Goal: Obtain resource: Download file/media

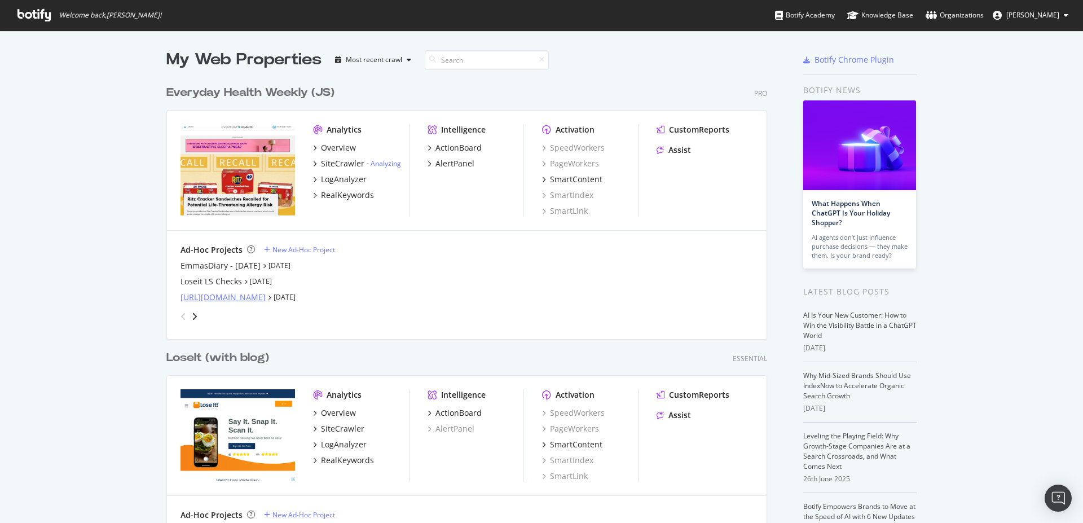
scroll to position [192, 0]
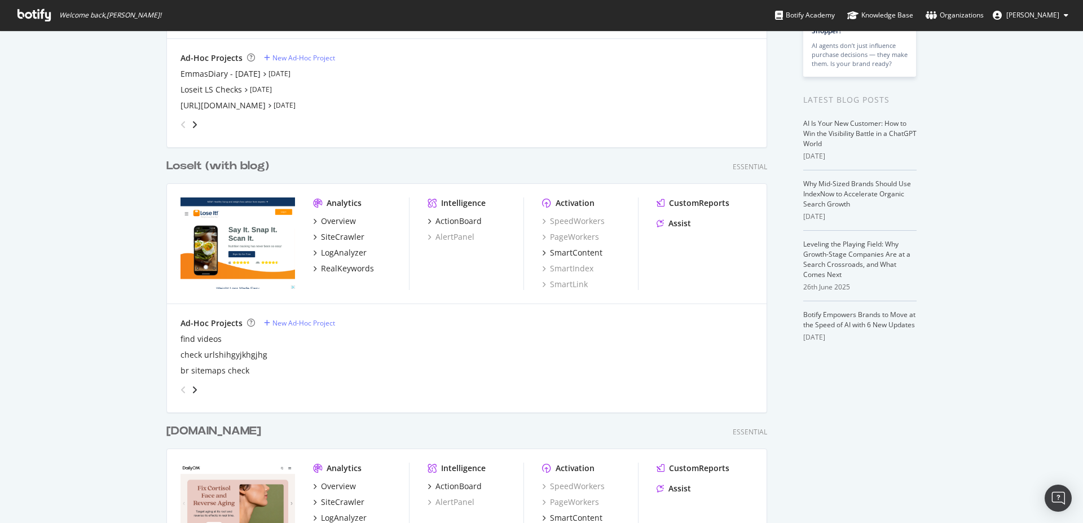
click at [211, 166] on div "LoseIt (with blog)" at bounding box center [217, 166] width 103 height 16
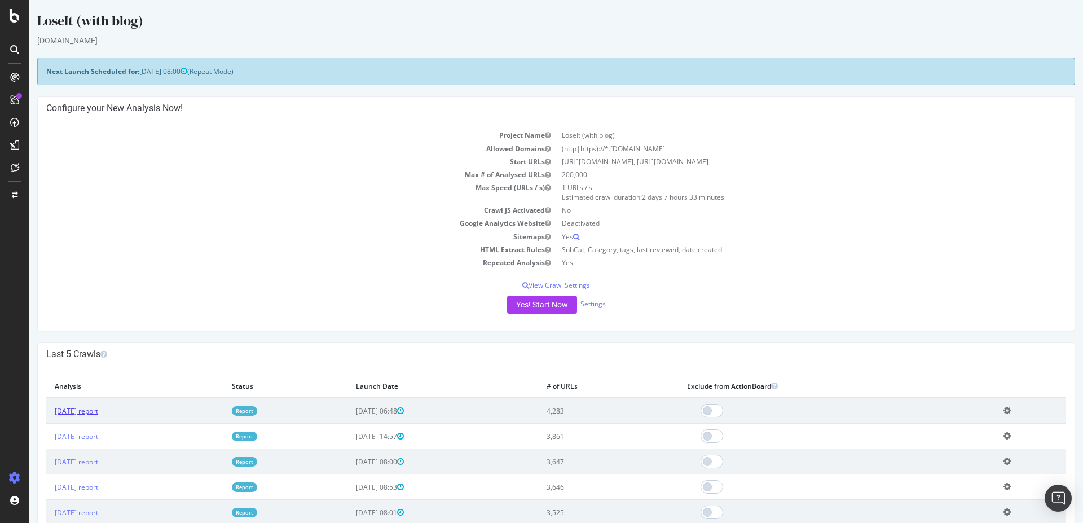
click at [96, 415] on link "[DATE] report" at bounding box center [76, 411] width 43 height 10
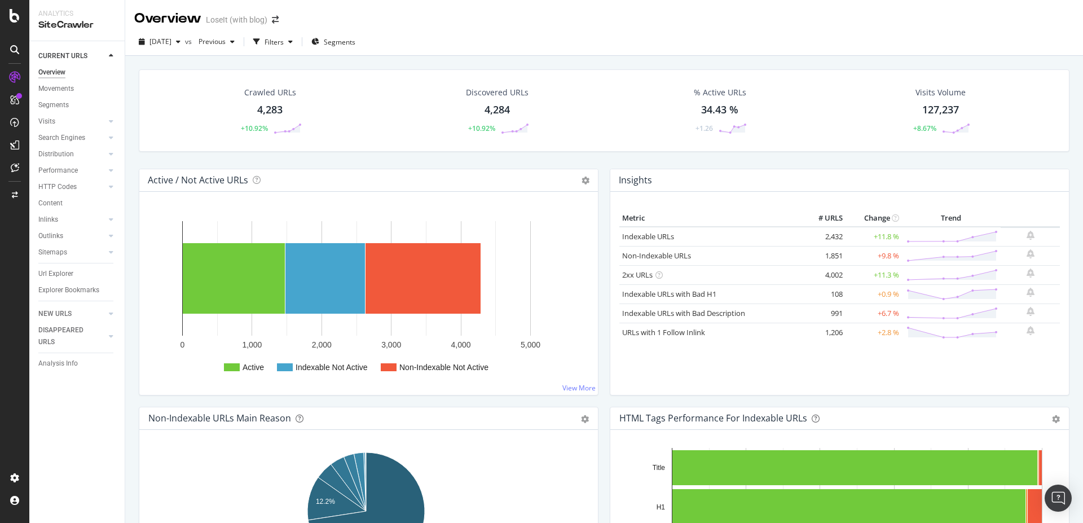
click at [269, 100] on div "Crawled URLs 4,283 +10.92%" at bounding box center [270, 110] width 86 height 59
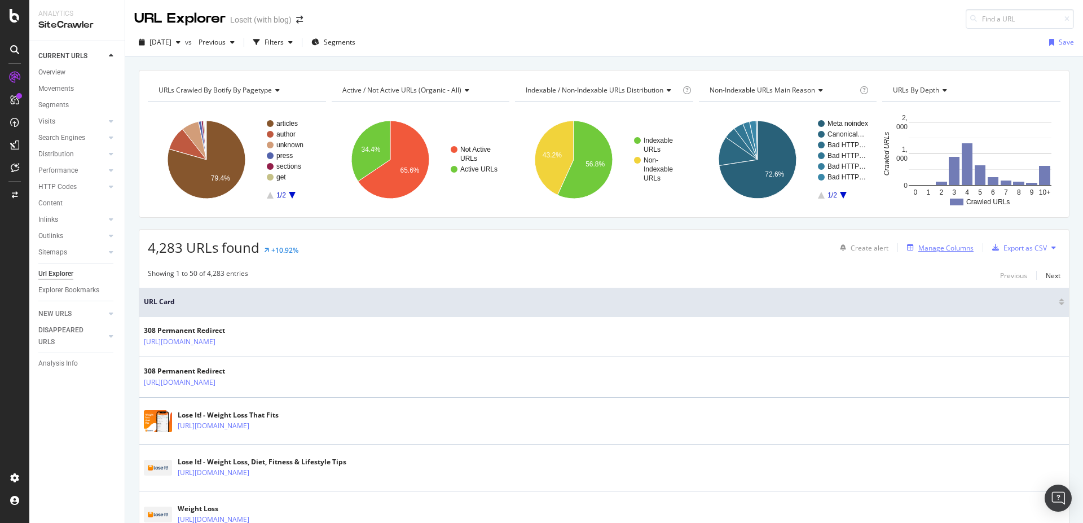
click at [938, 252] on div "Manage Columns" at bounding box center [945, 248] width 55 height 10
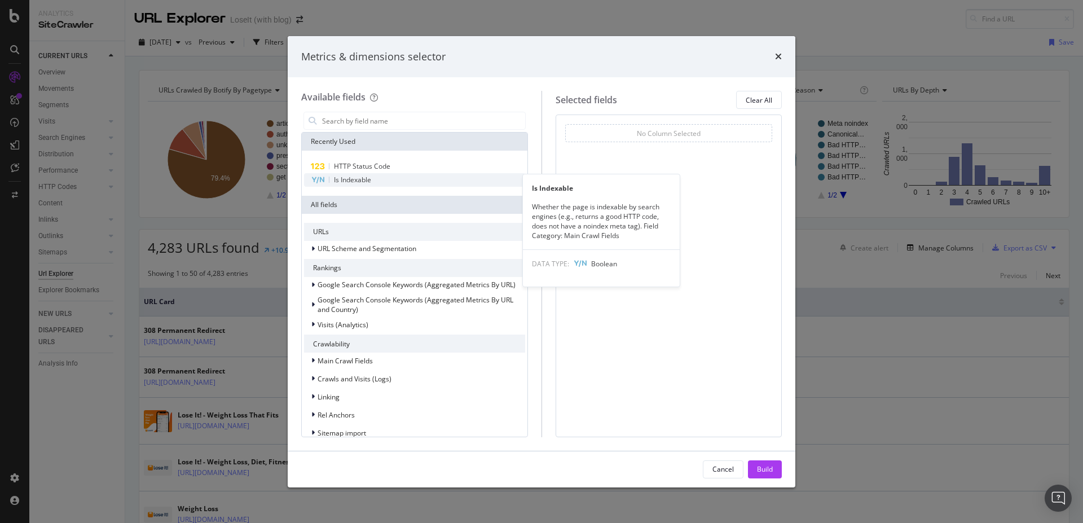
click at [358, 183] on span "Is Indexable" at bounding box center [352, 180] width 37 height 10
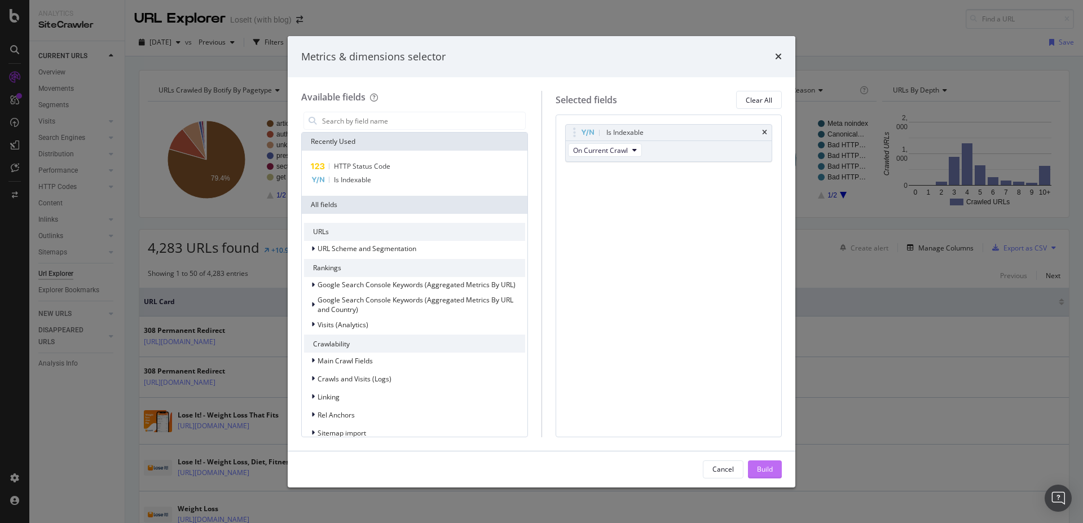
click at [757, 468] on div "Build" at bounding box center [765, 469] width 16 height 10
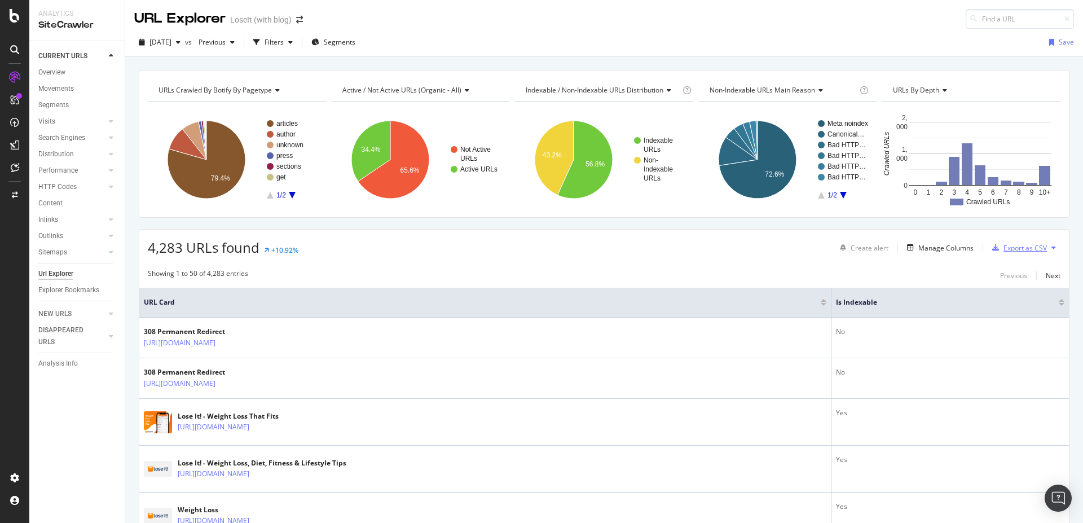
click at [1051, 249] on icon at bounding box center [1053, 247] width 5 height 7
click at [859, 270] on div "Showing 1 to 50 of 4,283 entries Previous Next" at bounding box center [603, 275] width 929 height 14
click at [1006, 250] on div "Export as CSV" at bounding box center [1024, 248] width 43 height 10
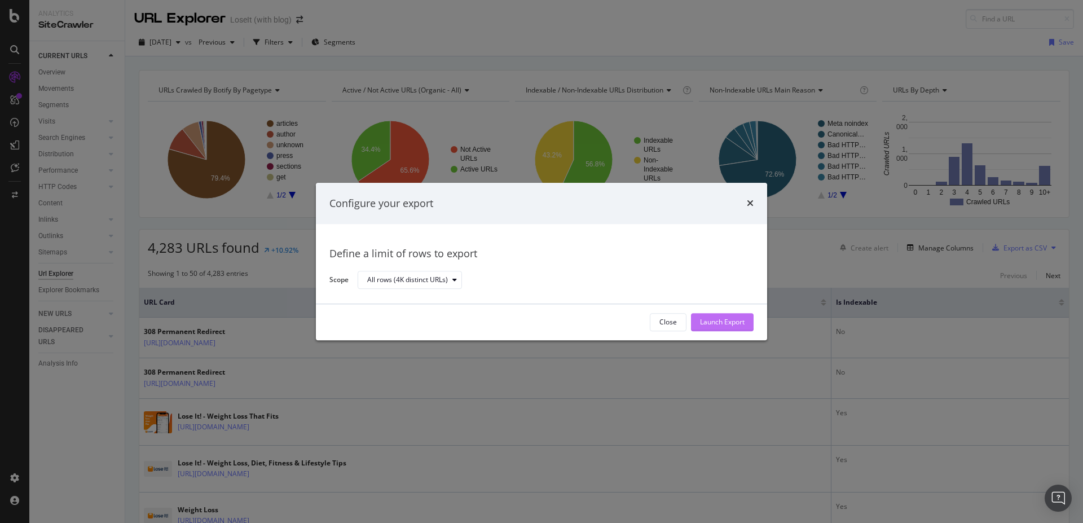
click at [721, 324] on div "Launch Export" at bounding box center [722, 323] width 45 height 10
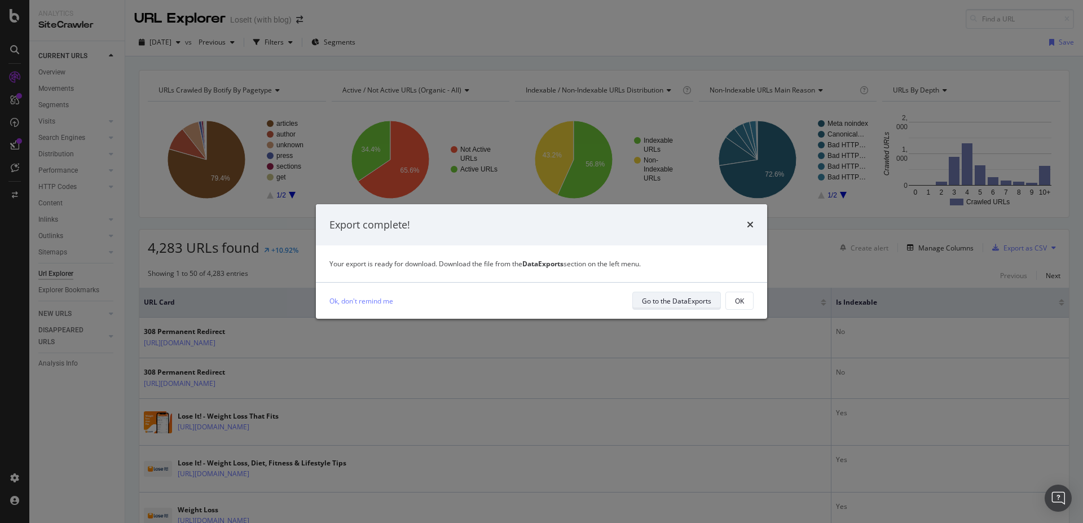
click at [689, 307] on div "Go to the DataExports" at bounding box center [676, 301] width 69 height 16
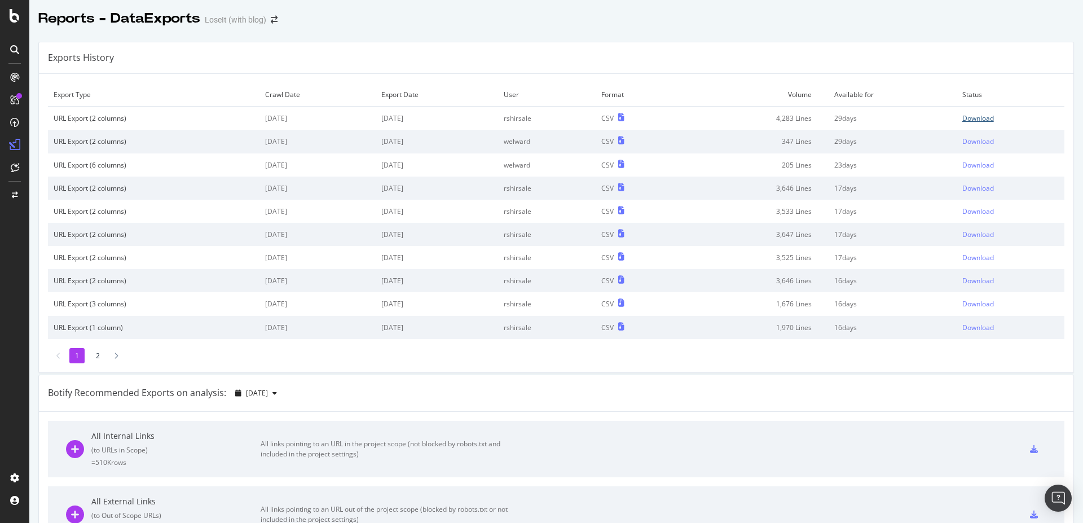
click at [971, 122] on div "Download" at bounding box center [978, 118] width 32 height 10
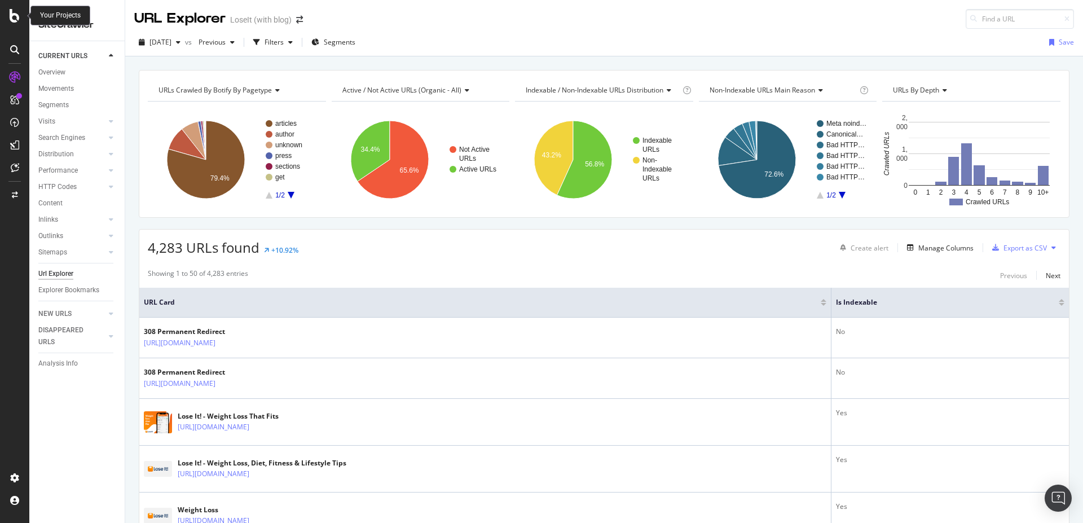
click at [15, 11] on icon at bounding box center [15, 16] width 10 height 14
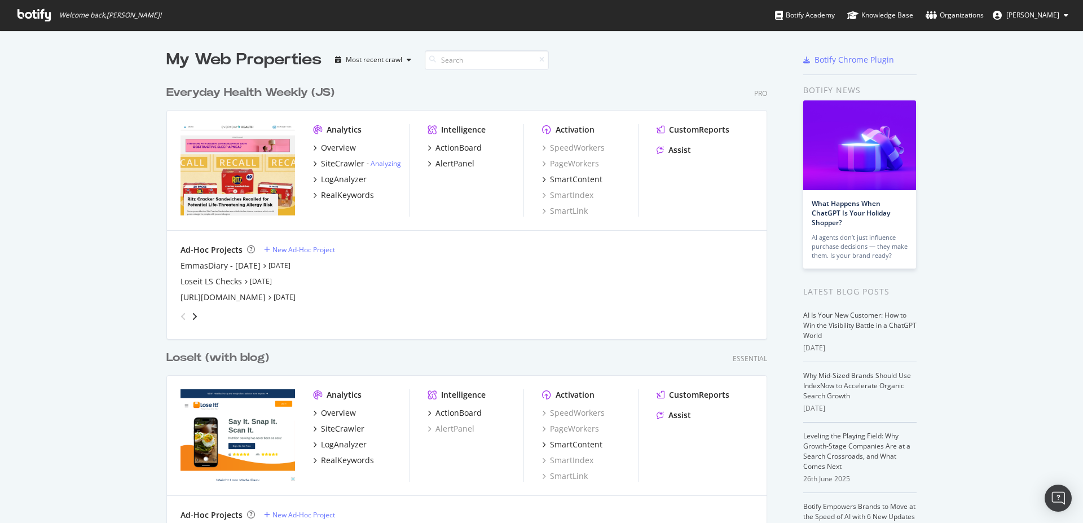
scroll to position [192, 0]
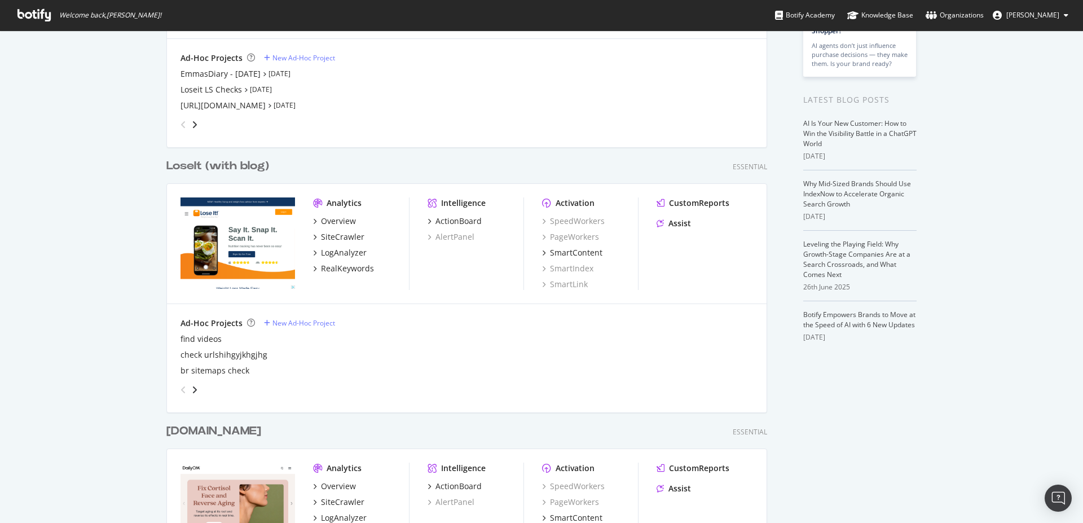
click at [202, 165] on div "LoseIt (with blog)" at bounding box center [217, 166] width 103 height 16
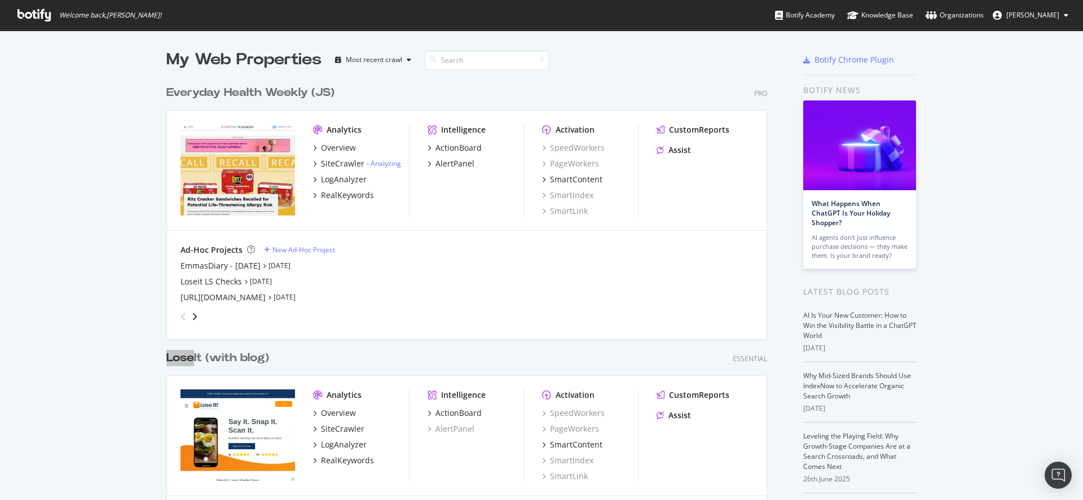
scroll to position [192, 0]
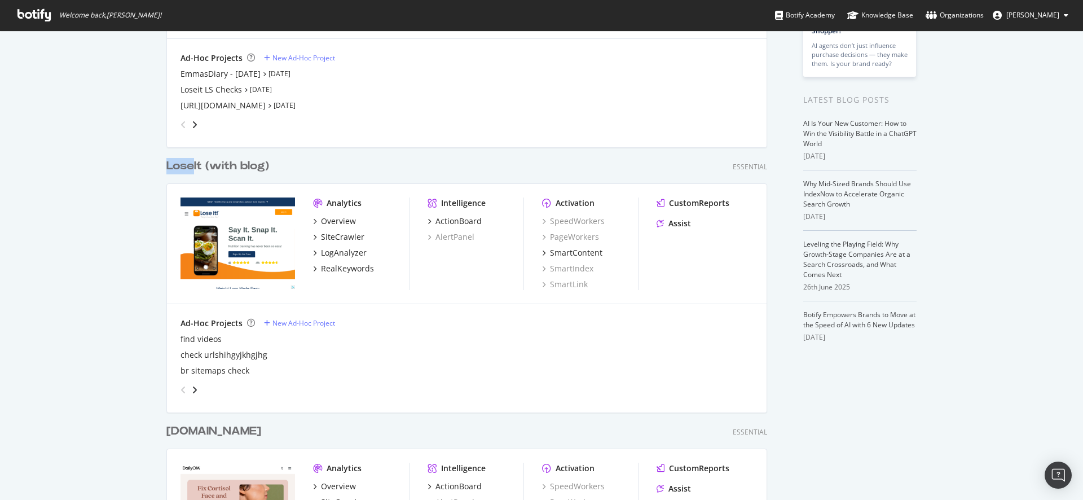
click at [209, 166] on div "LoseIt (with blog)" at bounding box center [217, 166] width 103 height 16
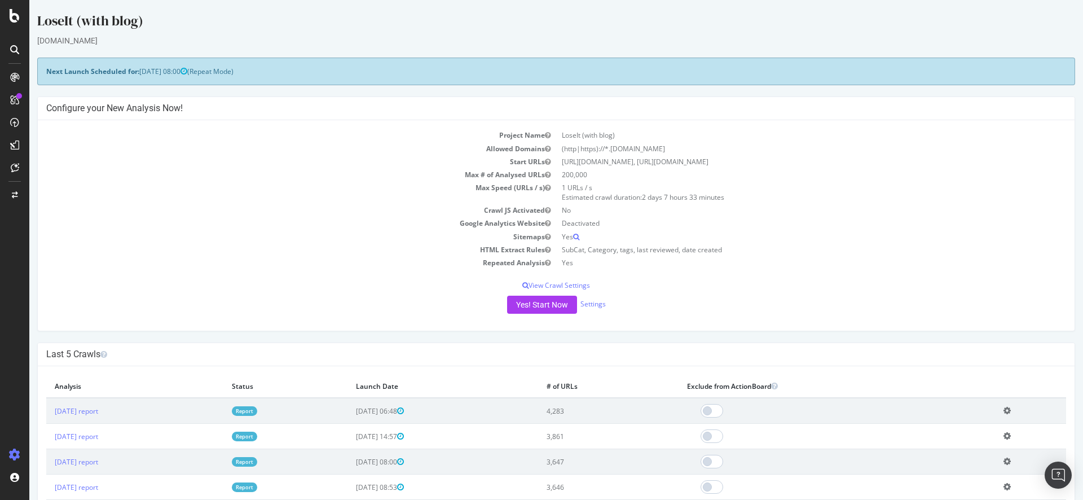
click at [593, 411] on td "4,283" at bounding box center [608, 411] width 140 height 26
click at [596, 411] on td "4,283" at bounding box center [608, 411] width 140 height 26
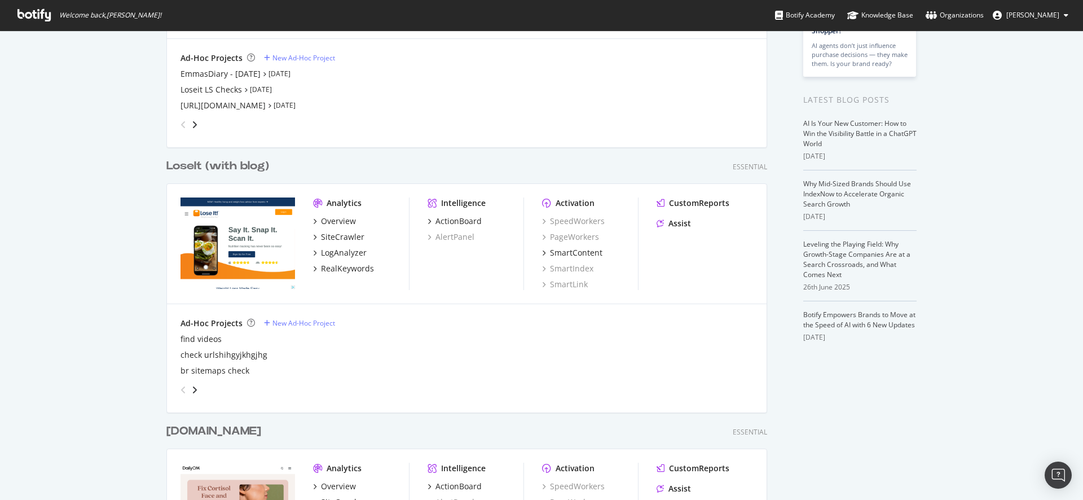
click at [221, 170] on div "LoseIt (with blog)" at bounding box center [217, 166] width 103 height 16
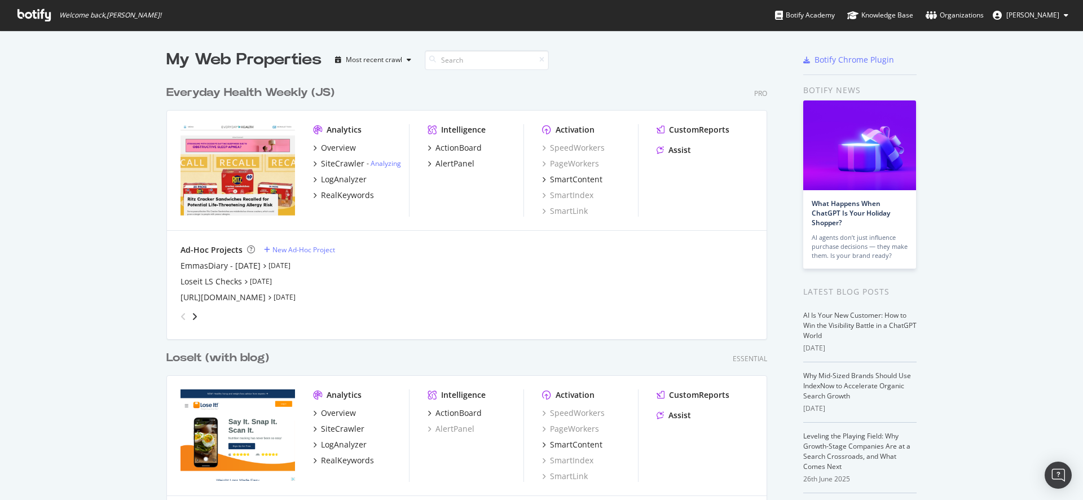
scroll to position [192, 0]
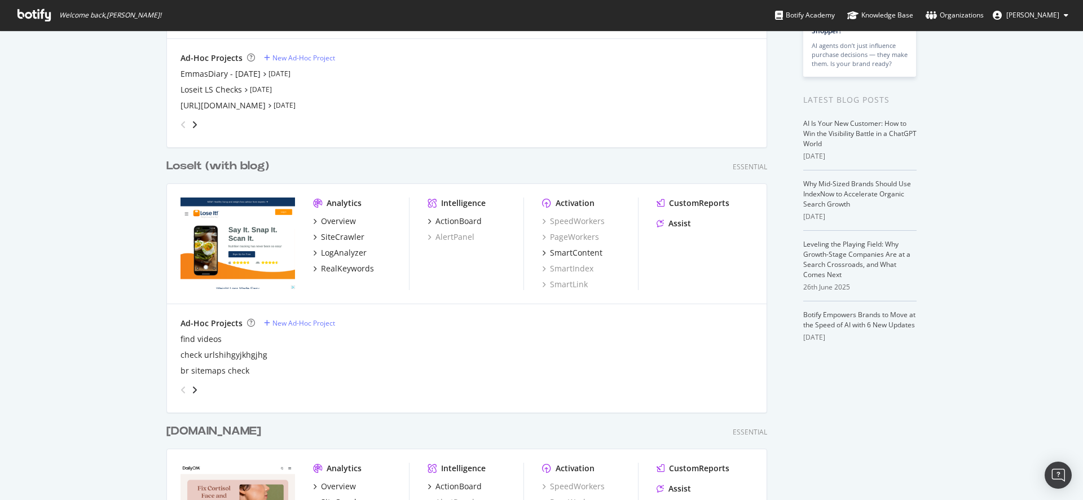
click at [199, 166] on div "LoseIt (with blog)" at bounding box center [217, 166] width 103 height 16
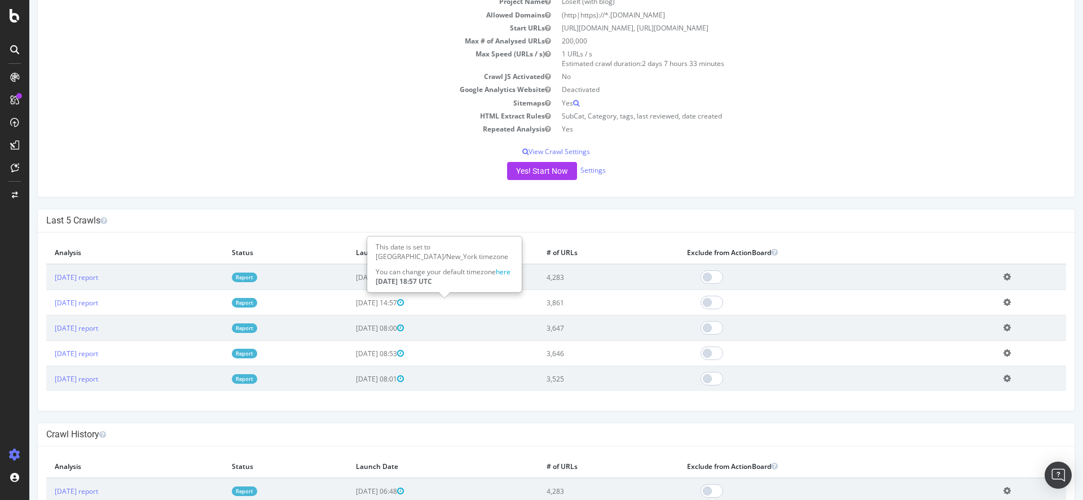
scroll to position [192, 0]
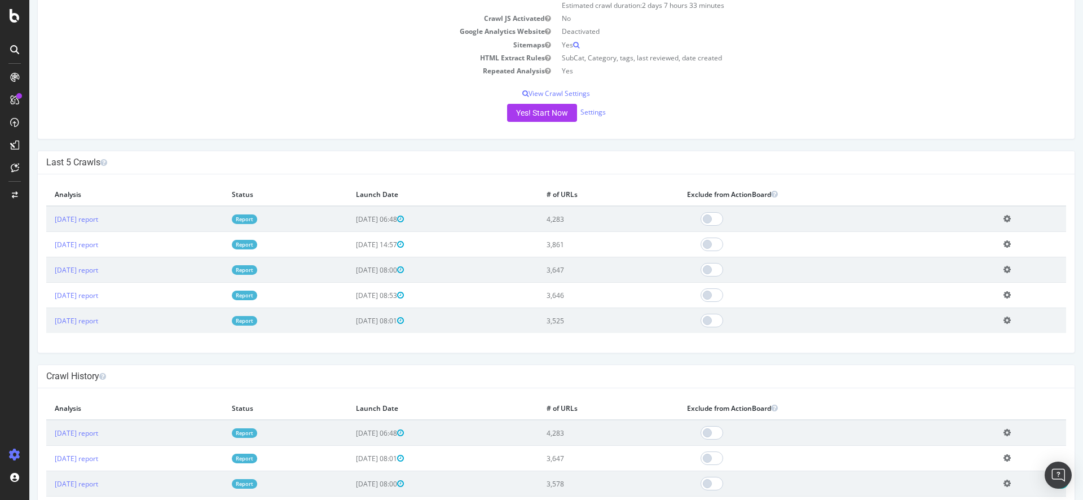
drag, startPoint x: 591, startPoint y: 222, endPoint x: 571, endPoint y: 222, distance: 19.7
click at [571, 222] on tr "2025 Aug. 28th report Report 2025-08-28 06:48 4,283 Add name Delete analysis" at bounding box center [556, 219] width 1020 height 26
click at [623, 222] on td "4,283" at bounding box center [608, 219] width 140 height 26
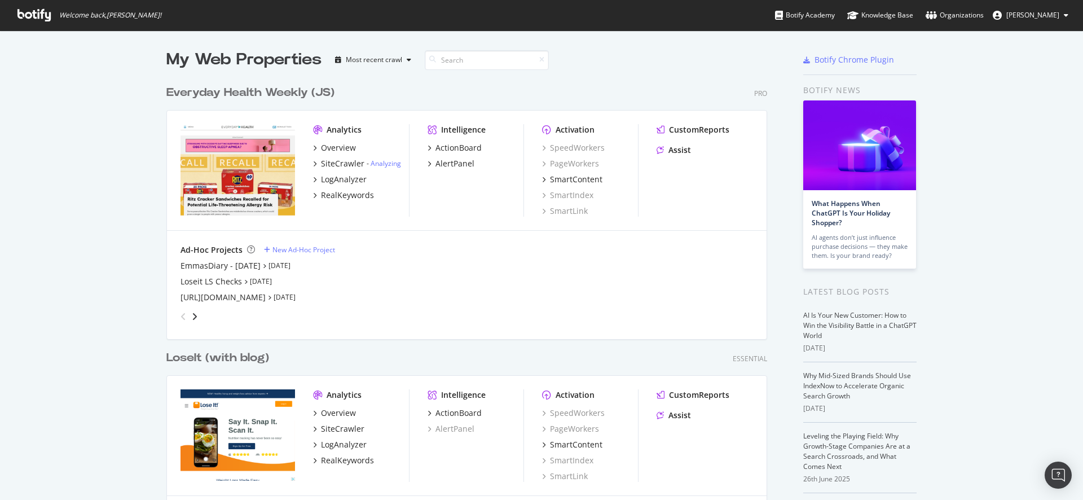
scroll to position [192, 0]
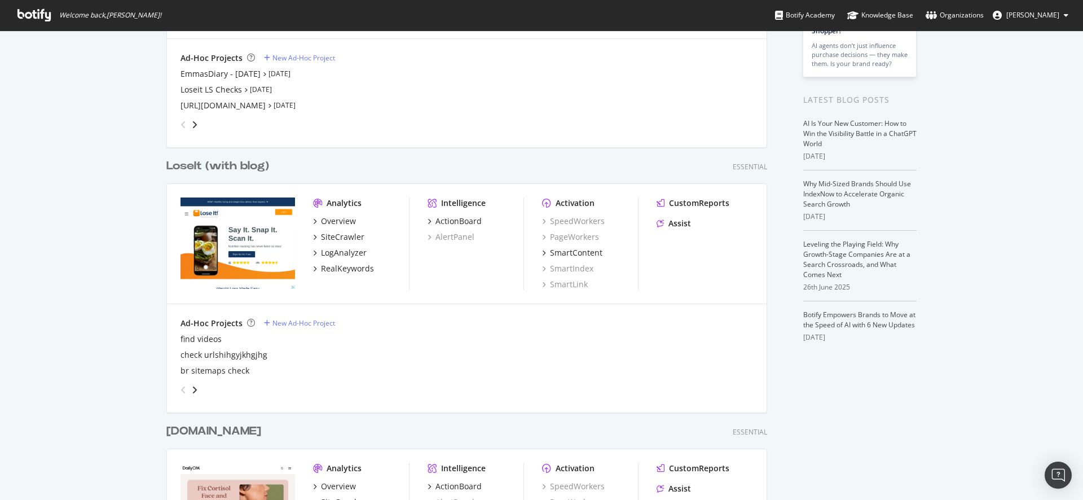
click at [214, 164] on div "LoseIt (with blog)" at bounding box center [217, 166] width 103 height 16
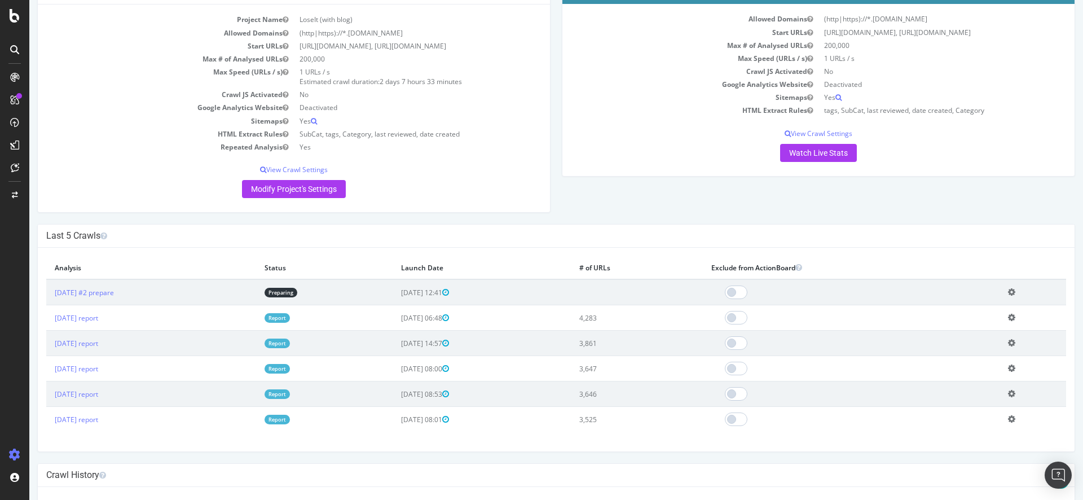
scroll to position [192, 0]
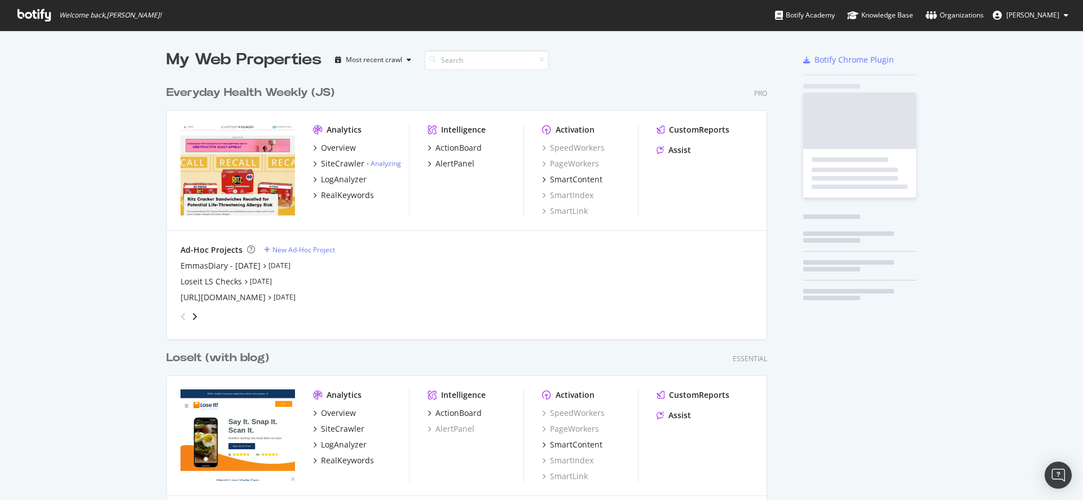
scroll to position [490, 1064]
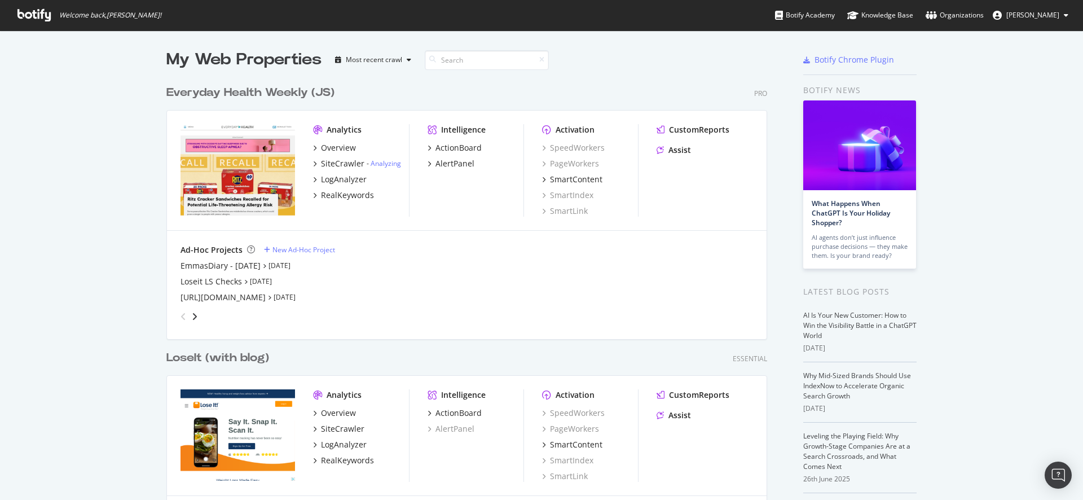
click at [251, 95] on div "Everyday Health Weekly (JS)" at bounding box center [250, 93] width 168 height 16
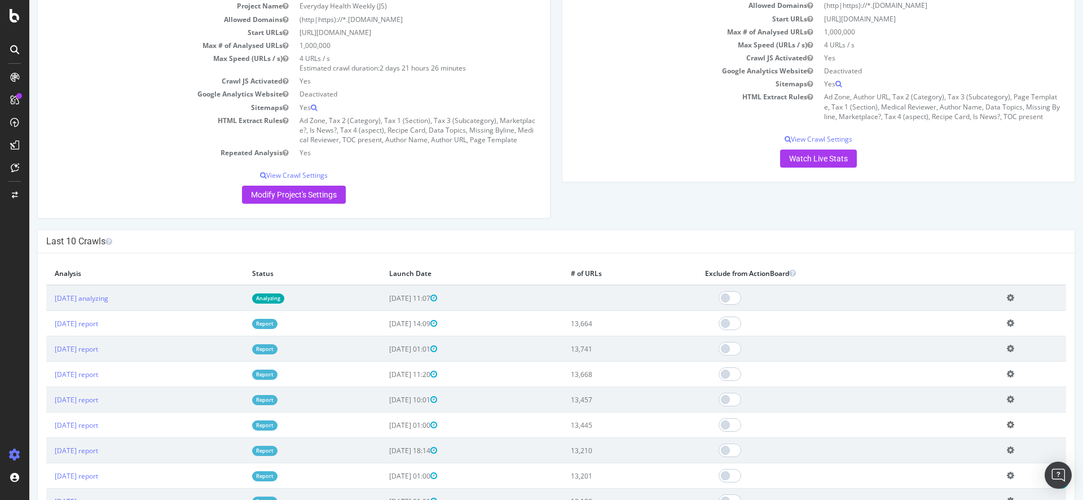
scroll to position [192, 0]
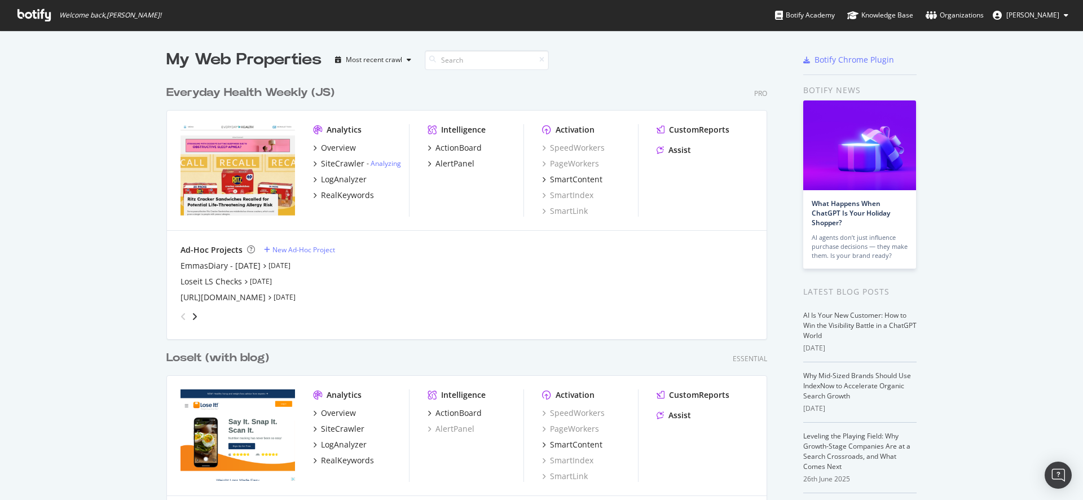
scroll to position [490, 1064]
click at [257, 56] on div "My Web Properties" at bounding box center [243, 59] width 155 height 23
click at [268, 58] on div "My Web Properties" at bounding box center [243, 59] width 155 height 23
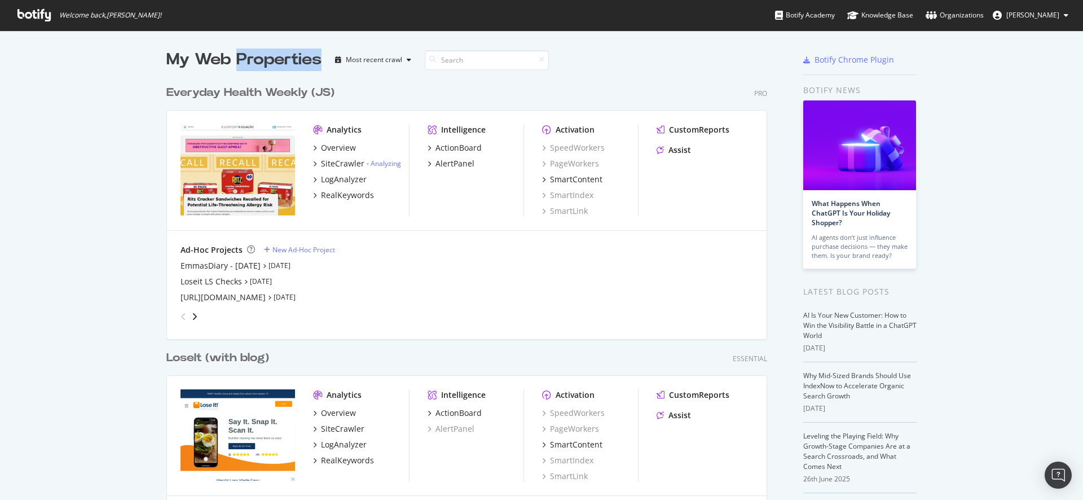
click at [268, 58] on div "My Web Properties" at bounding box center [243, 59] width 155 height 23
click at [269, 59] on div "My Web Properties" at bounding box center [243, 59] width 155 height 23
click at [211, 358] on div "LoseIt (with blog)" at bounding box center [217, 358] width 103 height 16
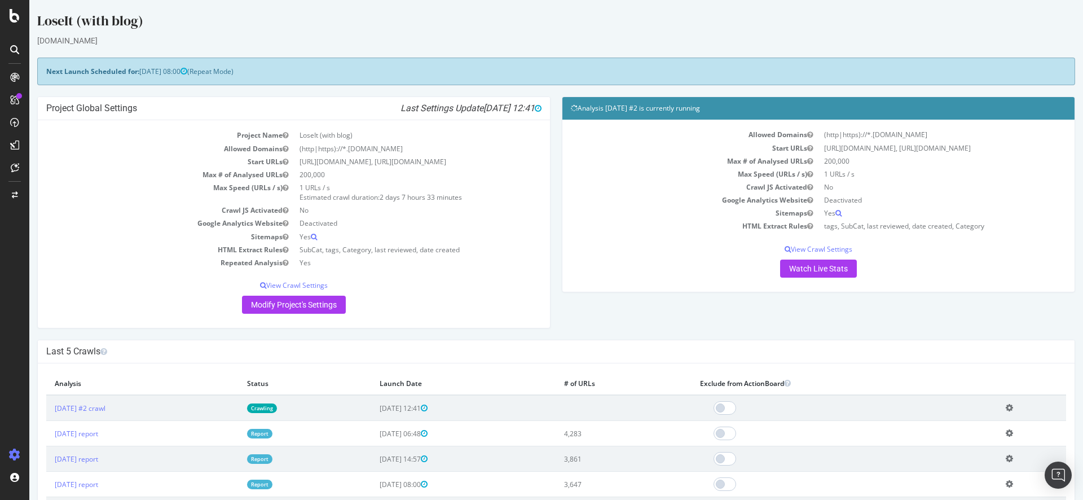
click at [427, 435] on span "[DATE] 06:48" at bounding box center [404, 434] width 48 height 10
click at [427, 434] on span "[DATE] 06:48" at bounding box center [404, 434] width 48 height 10
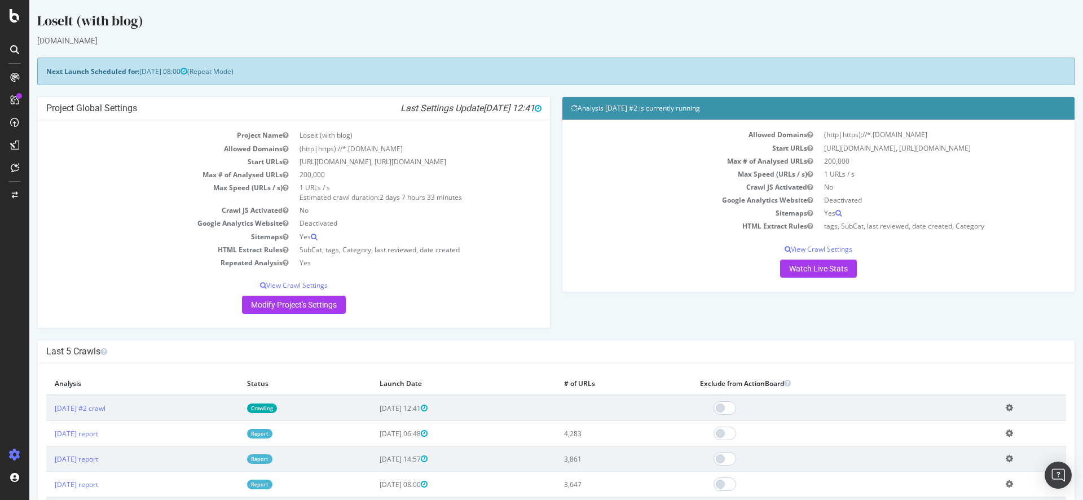
click at [427, 434] on span "[DATE] 06:48" at bounding box center [404, 434] width 48 height 10
click at [426, 434] on span "[DATE] 06:48" at bounding box center [404, 434] width 48 height 10
click at [98, 435] on link "[DATE] report" at bounding box center [76, 434] width 43 height 10
